Goal: Transaction & Acquisition: Book appointment/travel/reservation

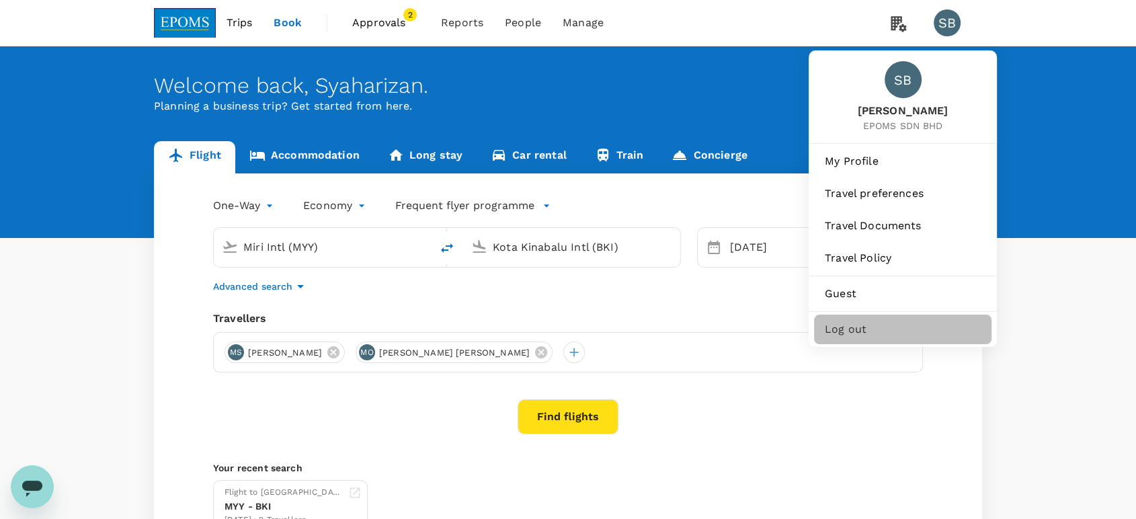
click at [850, 330] on span "Log out" at bounding box center [903, 329] width 156 height 16
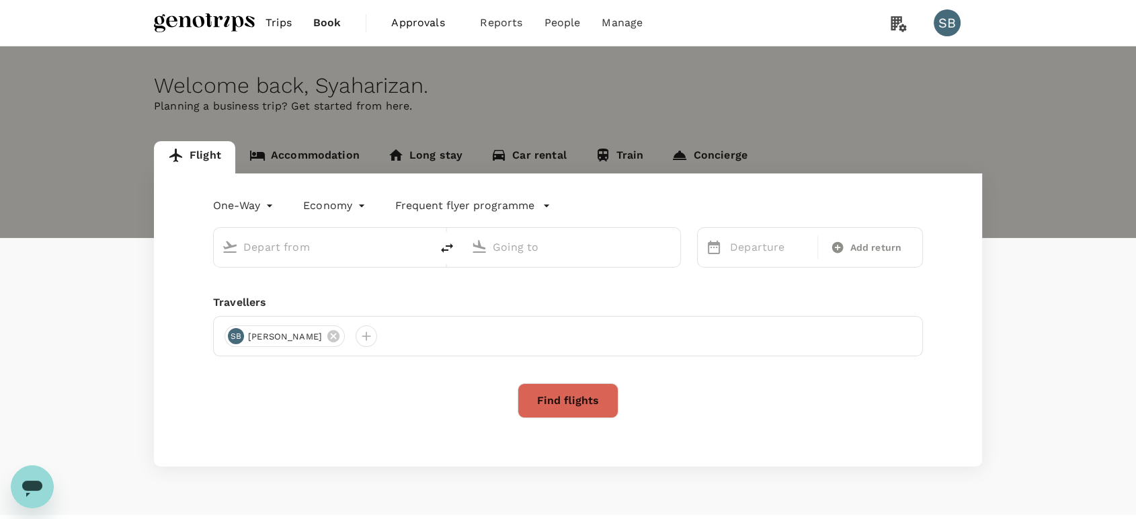
type input "roundtrip"
type input "Kuala Lumpur Intl ([GEOGRAPHIC_DATA])"
type input "Kuching Intl (KCH)"
